Goal: Transaction & Acquisition: Purchase product/service

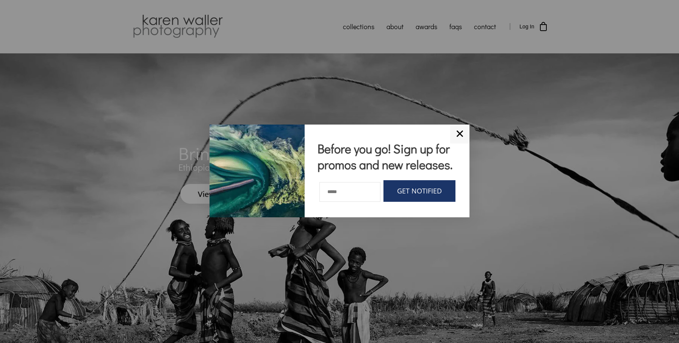
click at [460, 125] on link "✕" at bounding box center [459, 134] width 19 height 19
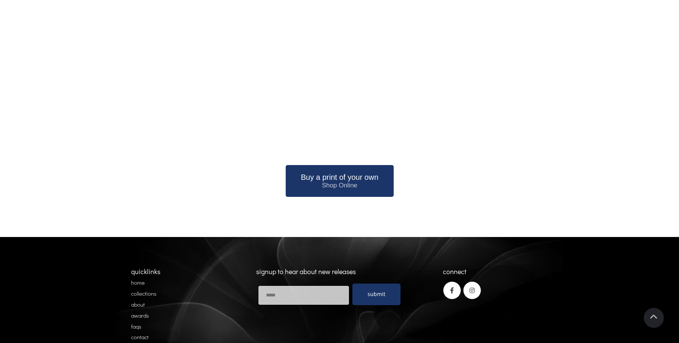
scroll to position [942, 0]
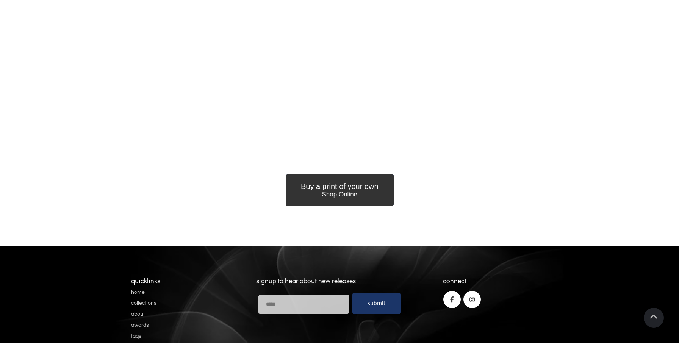
click at [343, 187] on span "Buy a print of your own" at bounding box center [340, 186] width 78 height 9
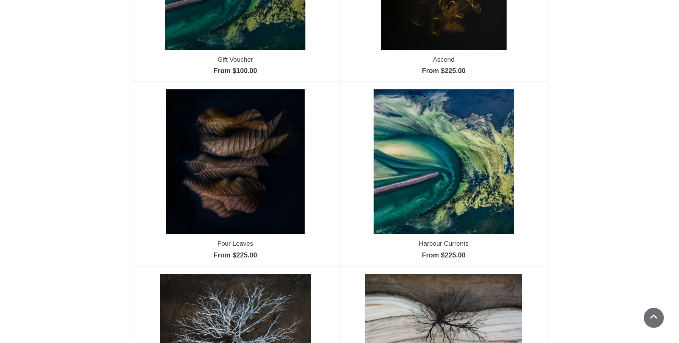
scroll to position [224, 0]
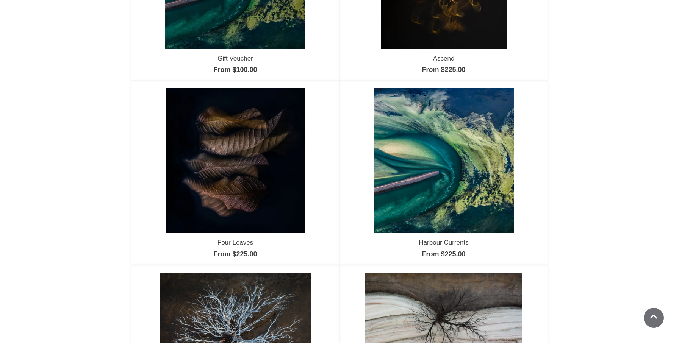
click at [460, 183] on img at bounding box center [443, 160] width 140 height 145
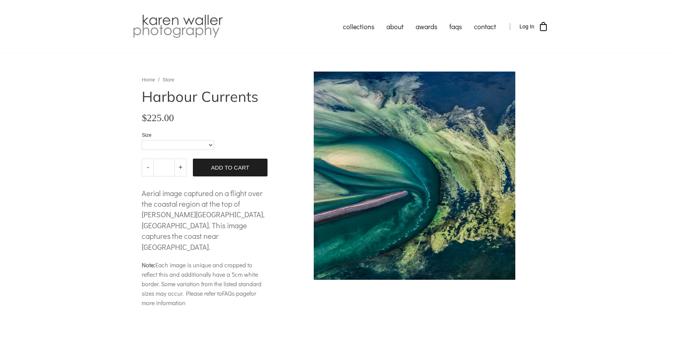
select select "**********"
click at [398, 27] on link "about" at bounding box center [394, 26] width 29 height 19
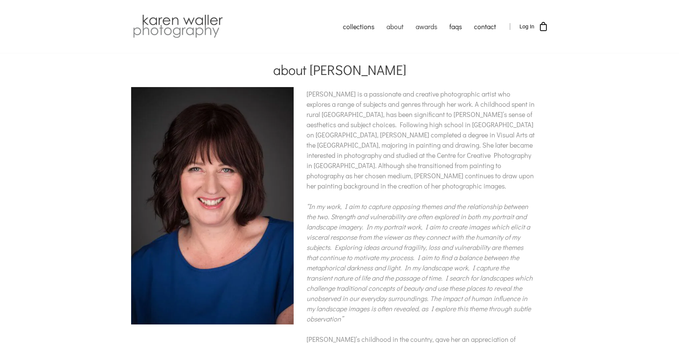
click at [425, 26] on link "awards" at bounding box center [426, 26] width 34 height 19
